Goal: Task Accomplishment & Management: Manage account settings

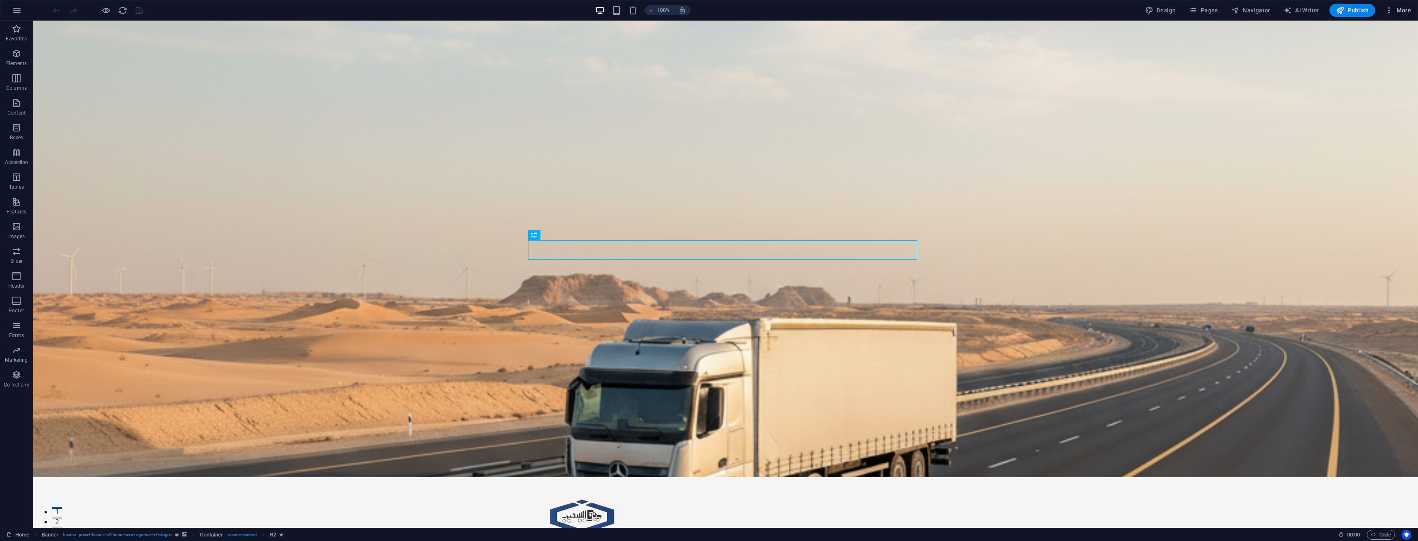
click at [1394, 8] on span "More" at bounding box center [1398, 10] width 26 height 8
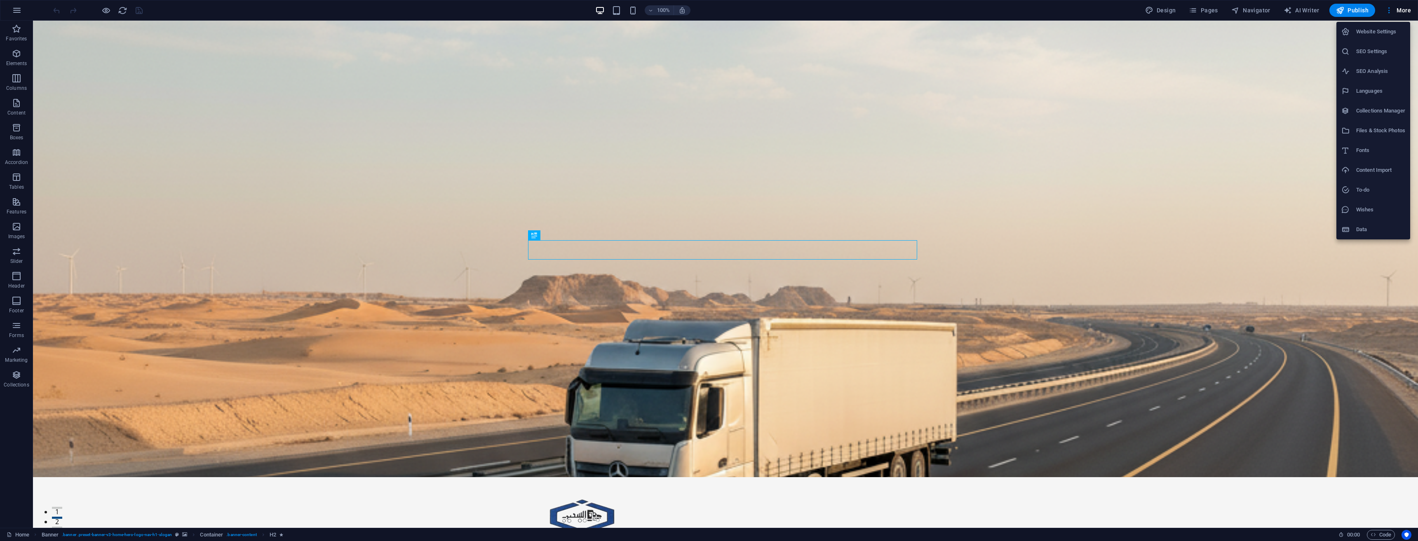
click at [1376, 27] on h6 "Website Settings" at bounding box center [1381, 32] width 49 height 10
select select "41"
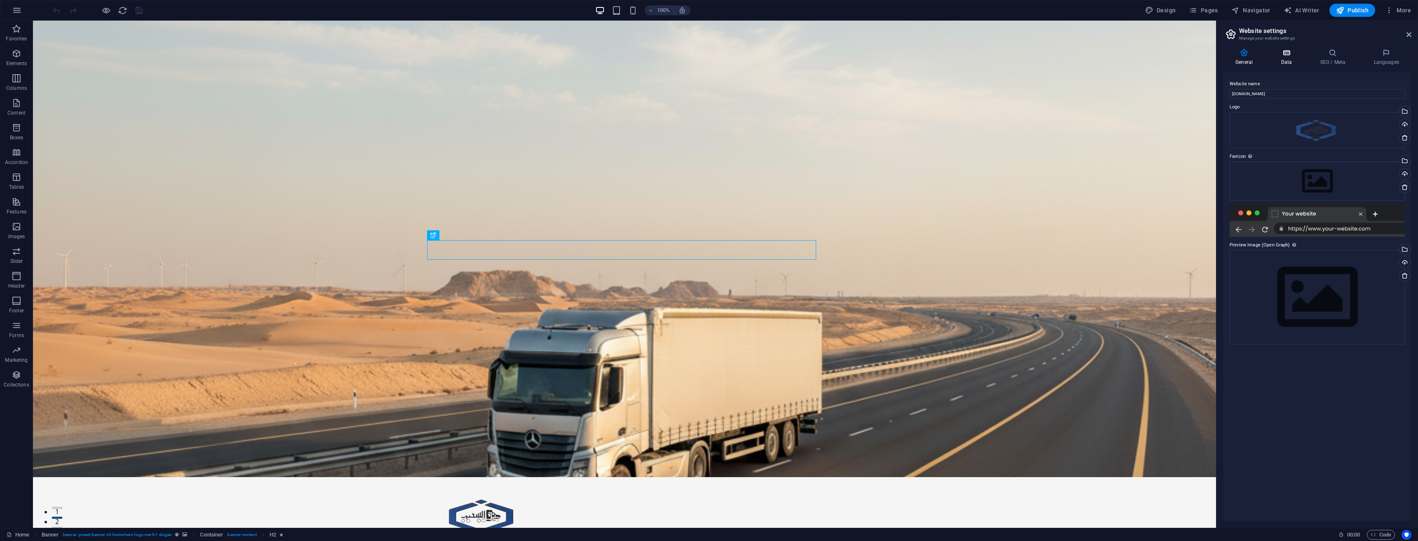
click at [1294, 58] on h4 "Data" at bounding box center [1288, 57] width 39 height 17
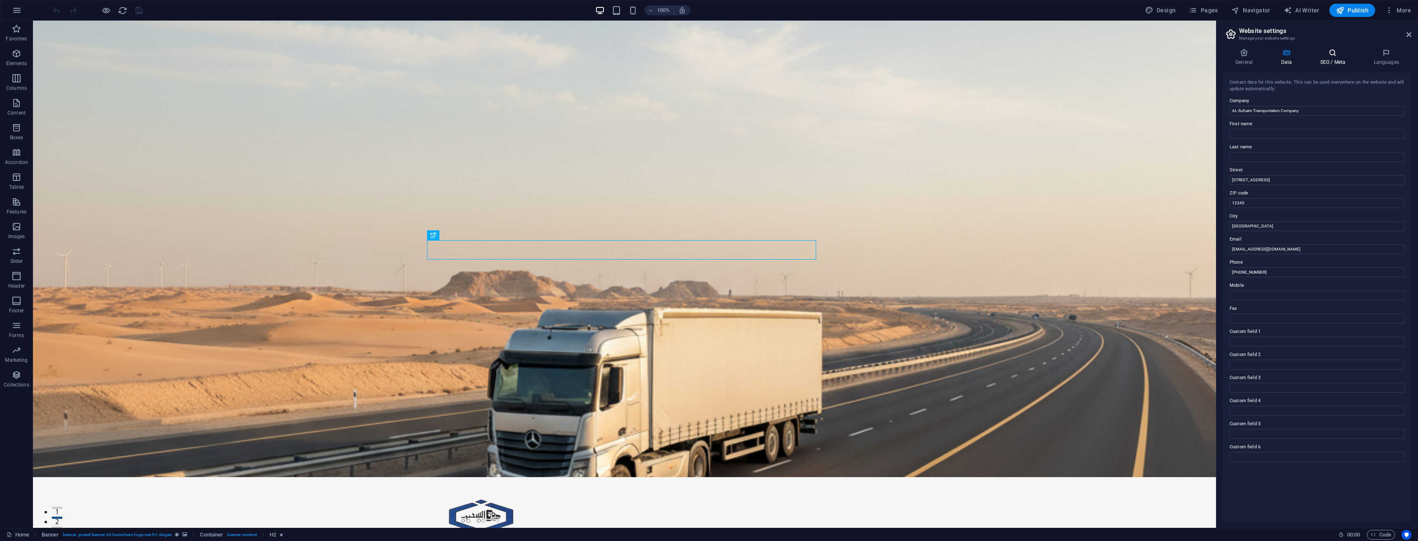
click at [1336, 56] on icon at bounding box center [1333, 53] width 50 height 8
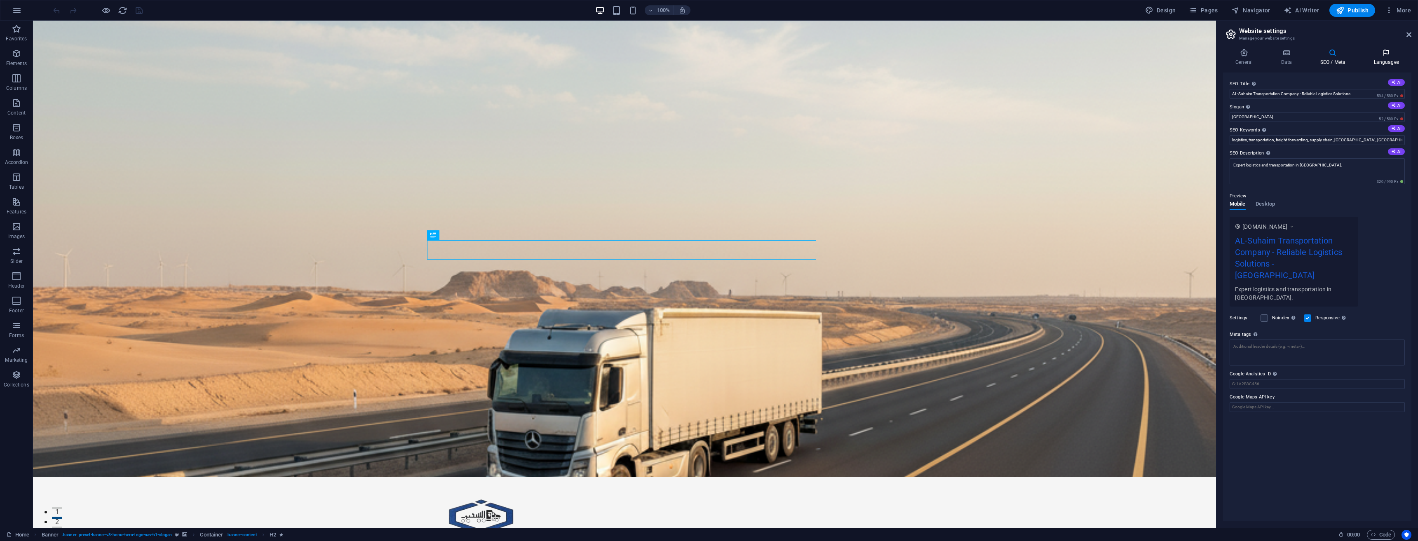
click at [1385, 58] on h4 "Languages" at bounding box center [1386, 57] width 50 height 17
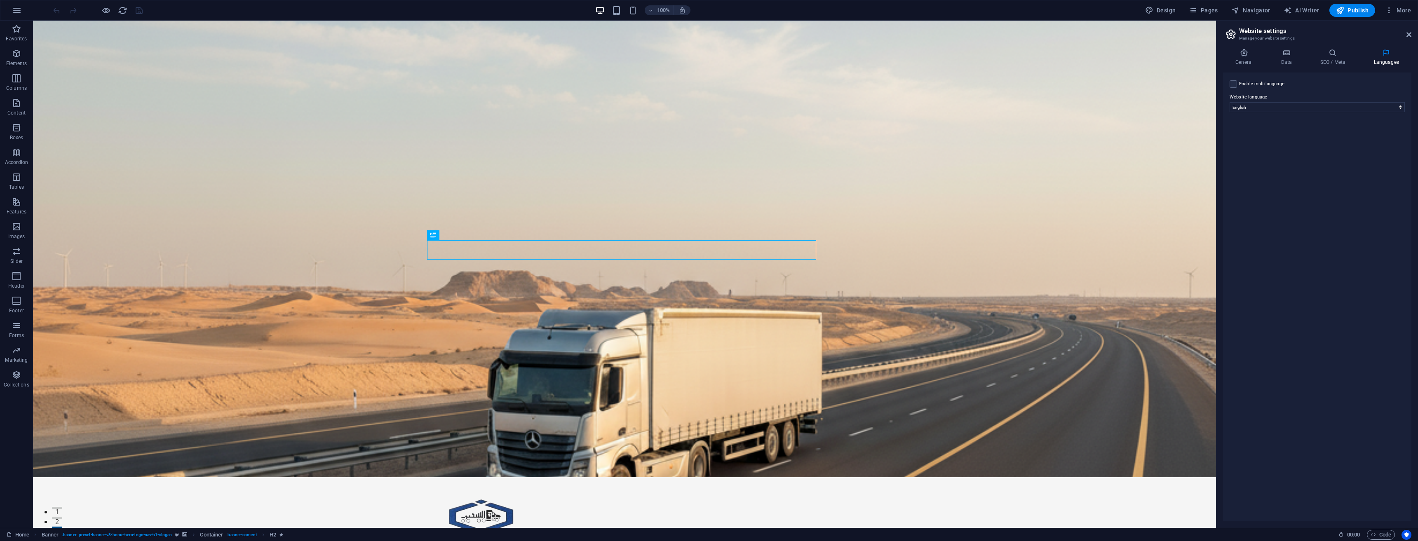
click at [24, 19] on div "100% Design Pages Navigator AI Writer Publish More" at bounding box center [709, 10] width 1418 height 20
click at [17, 8] on icon "button" at bounding box center [17, 10] width 10 height 10
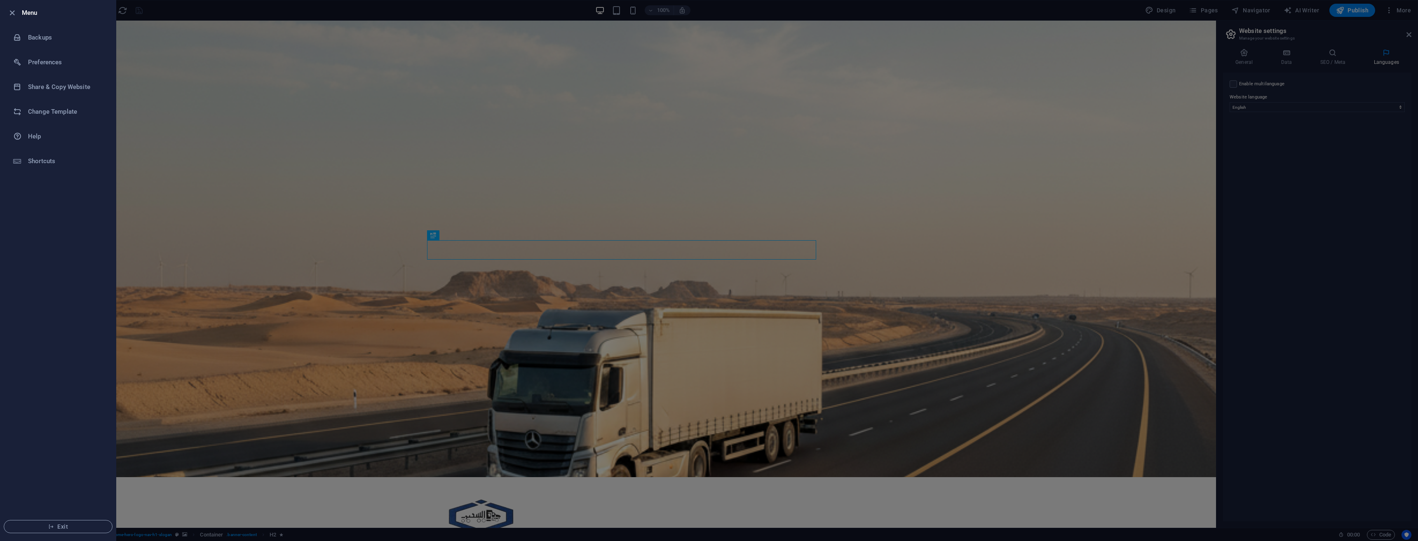
click at [806, 112] on div at bounding box center [709, 270] width 1418 height 541
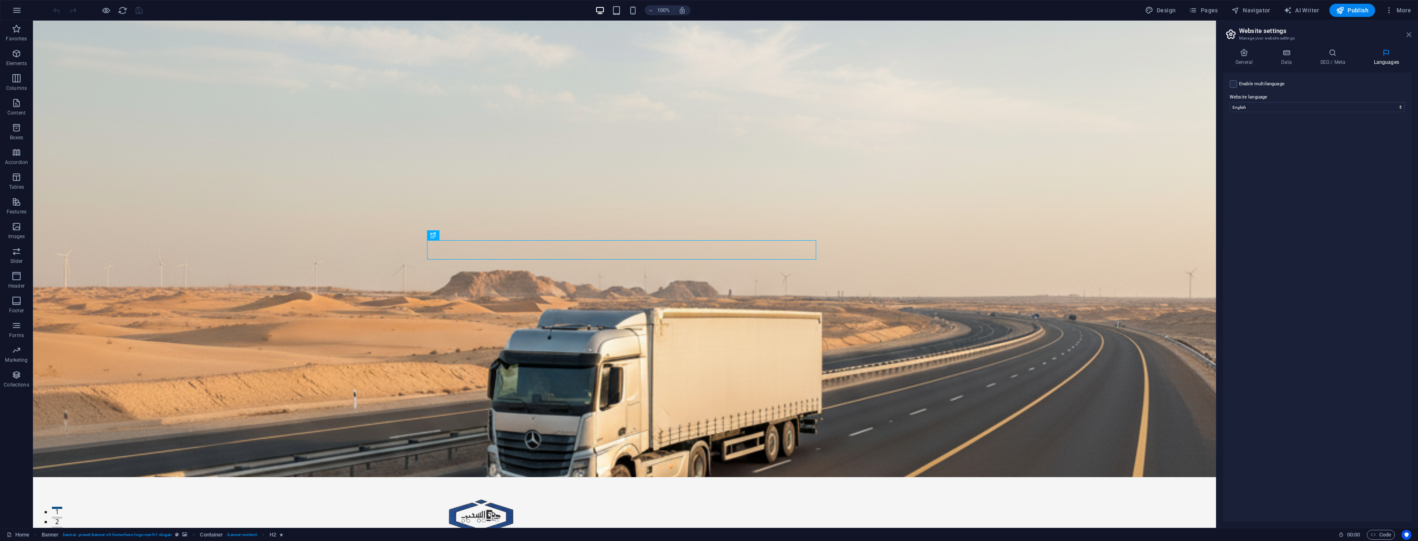
click at [1409, 35] on icon at bounding box center [1409, 34] width 5 height 7
